Goal: Task Accomplishment & Management: Complete application form

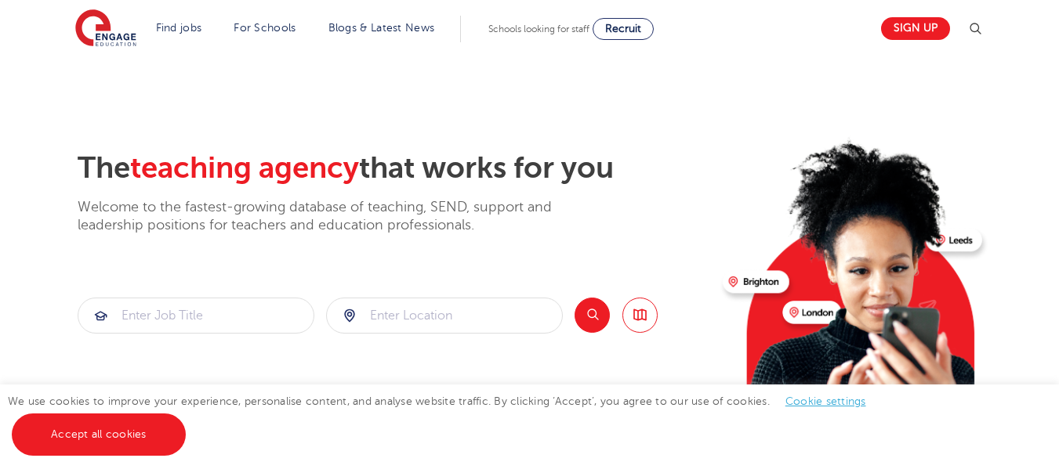
drag, startPoint x: 1068, startPoint y: 60, endPoint x: 1070, endPoint y: 14, distance: 46.3
click at [936, 24] on link "Sign up" at bounding box center [915, 28] width 69 height 23
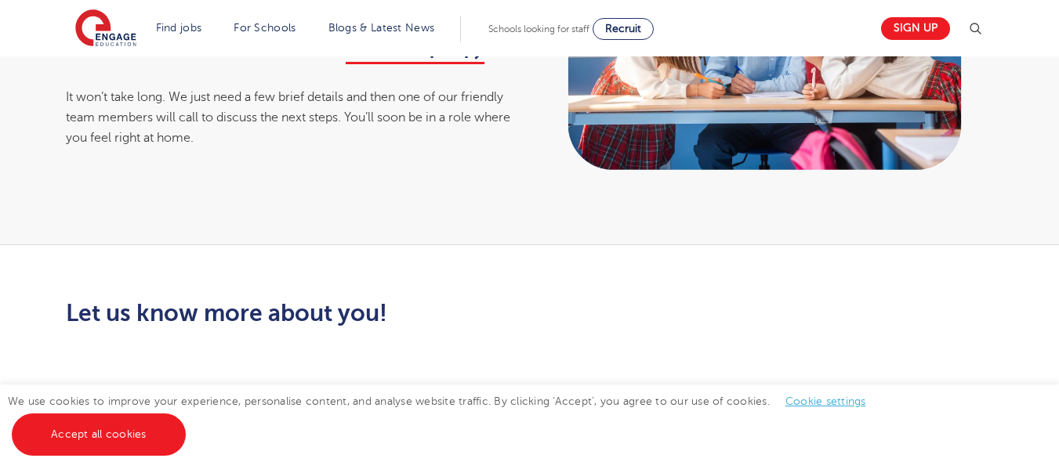
scroll to position [248, 0]
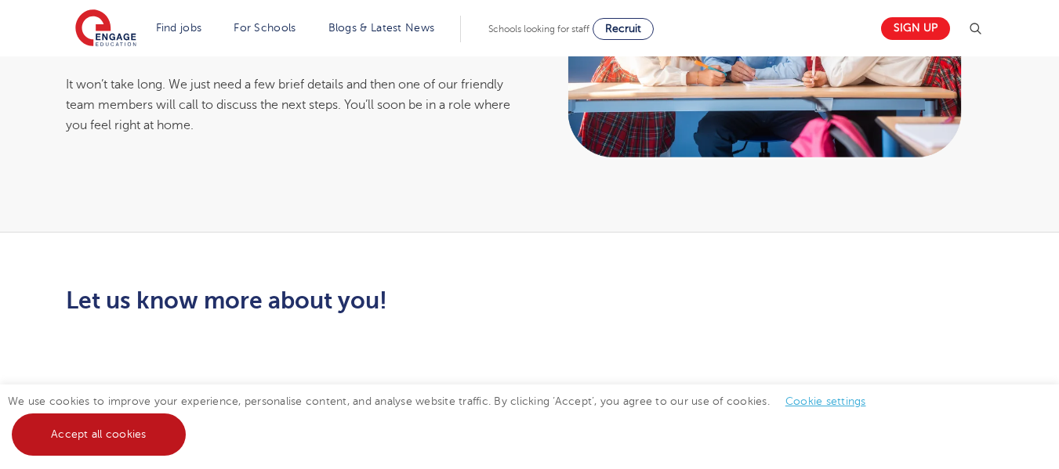
click at [83, 435] on link "Accept all cookies" at bounding box center [99, 435] width 174 height 42
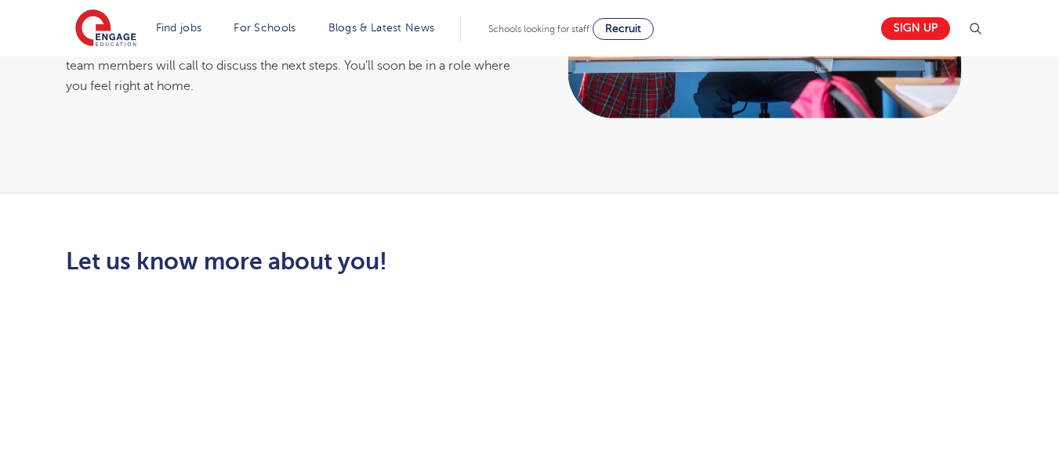
scroll to position [173, 0]
